Goal: Obtain resource: Download file/media

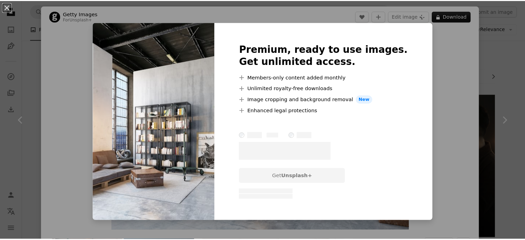
scroll to position [448, 0]
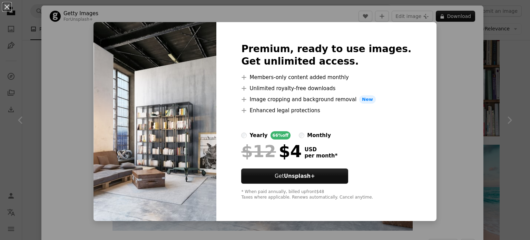
click at [148, 50] on img at bounding box center [154, 121] width 123 height 199
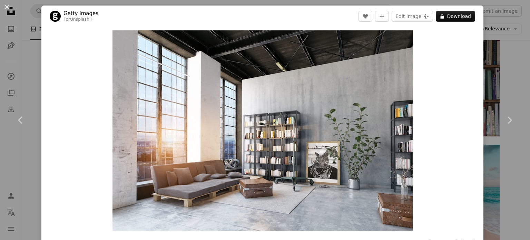
click at [26, 76] on div "An X shape Chevron left Chevron right Getty Images For Unsplash+ A heart A plus…" at bounding box center [265, 120] width 530 height 240
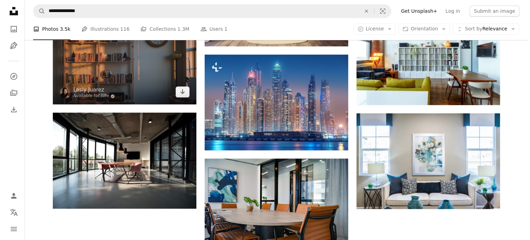
scroll to position [724, 0]
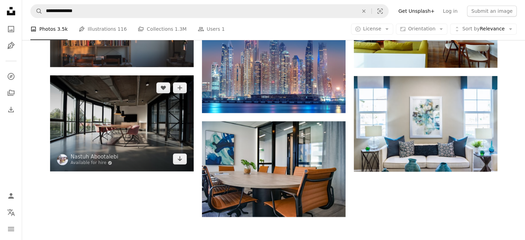
click at [140, 130] on img at bounding box center [122, 123] width 144 height 96
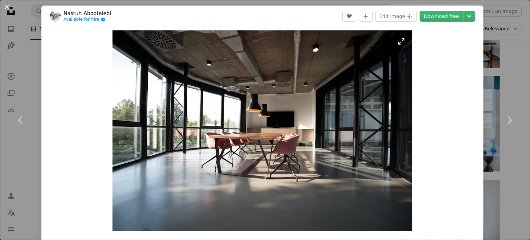
click at [270, 89] on img "Zoom in on this image" at bounding box center [262, 130] width 300 height 200
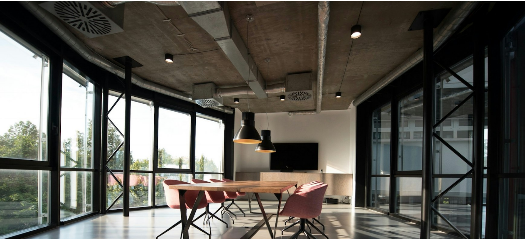
scroll to position [53, 0]
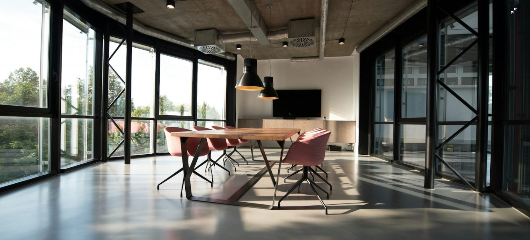
click at [509, 13] on img "Zoom out on this image" at bounding box center [265, 123] width 531 height 354
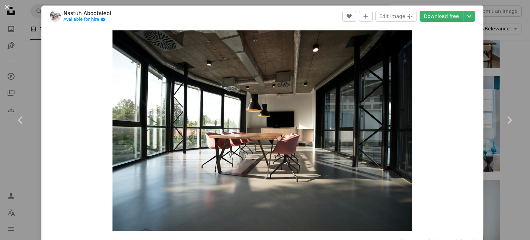
click at [485, 72] on div "An X shape Chevron left Chevron right Nastuh Abootalebi Available for hire A ch…" at bounding box center [265, 120] width 530 height 240
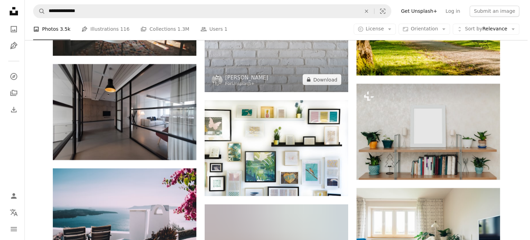
scroll to position [1276, 0]
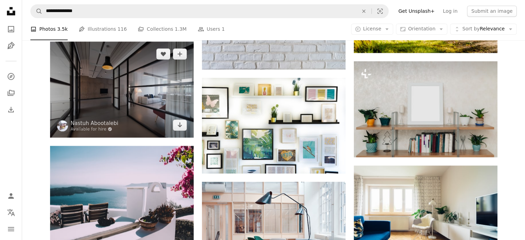
click at [119, 90] on img at bounding box center [122, 89] width 144 height 96
